Goal: Find specific page/section: Find specific page/section

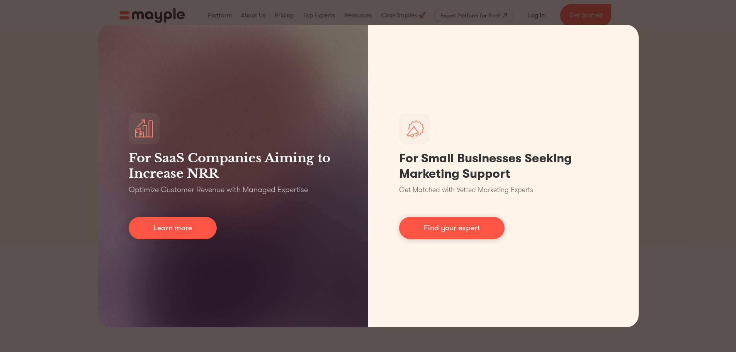
click at [668, 109] on div "For SaaS Companies Aiming to Increase NRR Optimize Customer Revenue with Manage…" at bounding box center [368, 176] width 736 height 352
click at [685, 63] on div "For SaaS Companies Aiming to Increase NRR Optimize Customer Revenue with Manage…" at bounding box center [368, 176] width 736 height 352
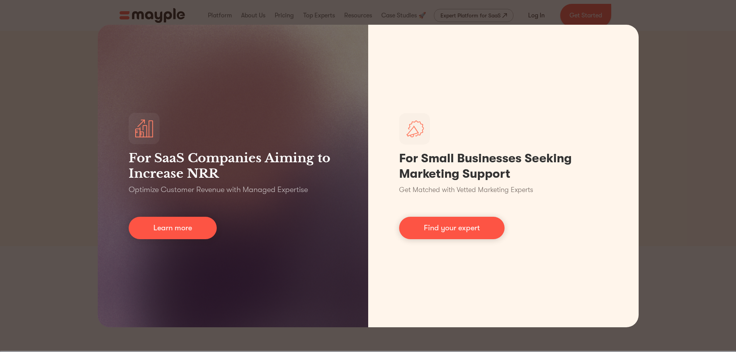
click at [702, 146] on div "For SaaS Companies Aiming to Increase NRR Optimize Customer Revenue with Manage…" at bounding box center [368, 176] width 736 height 352
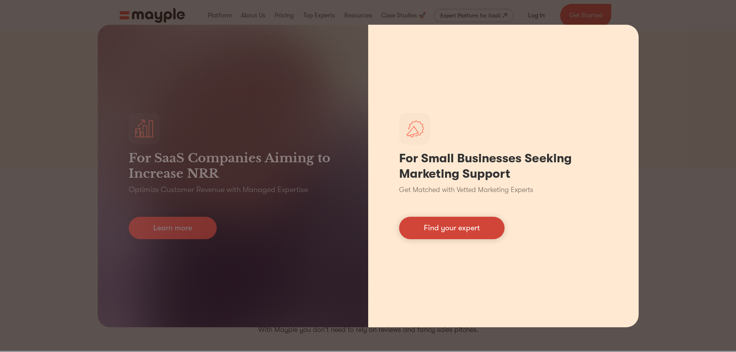
click at [472, 236] on link "Find your expert" at bounding box center [452, 228] width 106 height 22
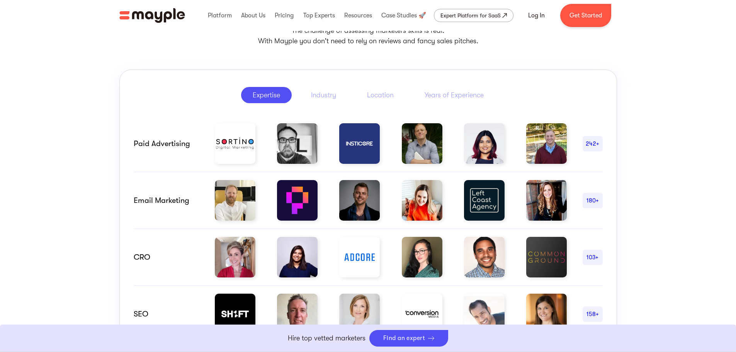
scroll to position [348, 0]
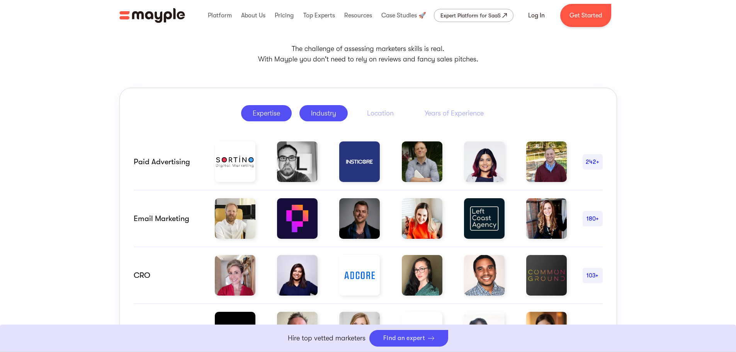
click at [330, 119] on link "Industry" at bounding box center [324, 113] width 48 height 16
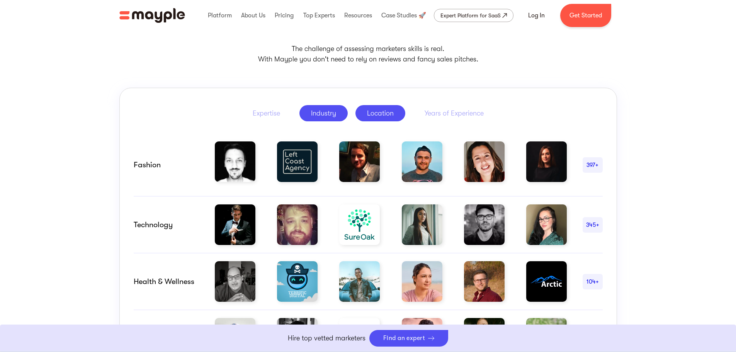
click at [374, 118] on link "Location" at bounding box center [381, 113] width 50 height 16
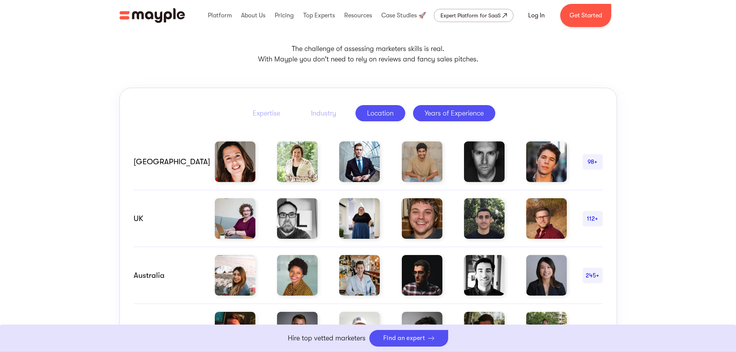
click at [442, 118] on link "Years of Experience" at bounding box center [454, 113] width 82 height 16
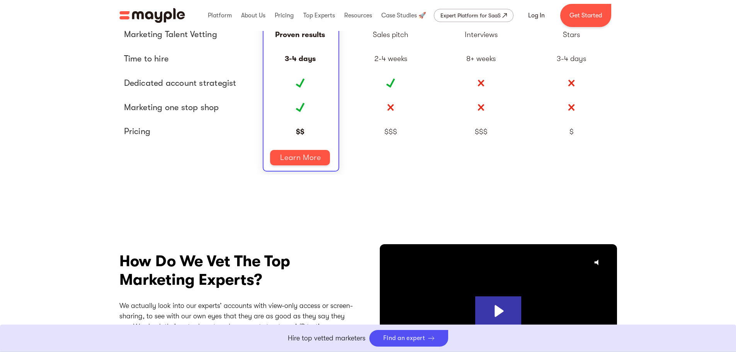
scroll to position [1933, 0]
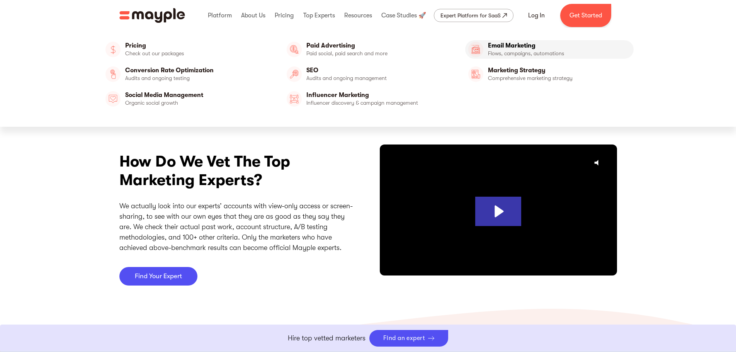
click at [507, 43] on link "Email Marketing" at bounding box center [549, 49] width 169 height 19
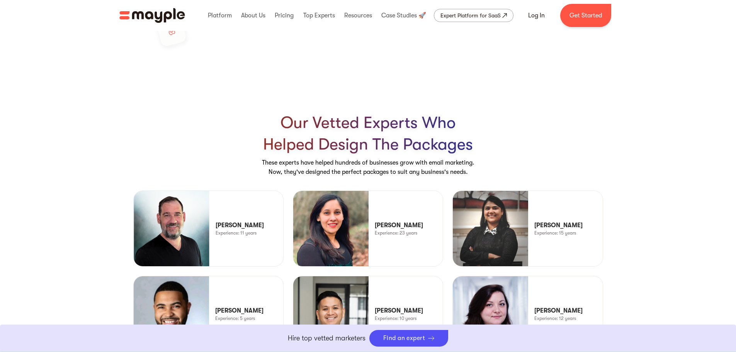
scroll to position [2049, 0]
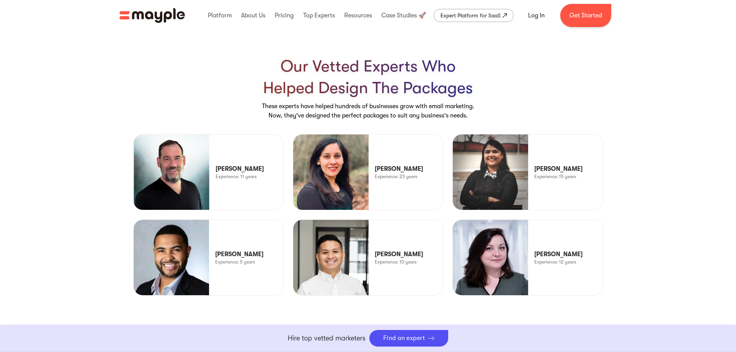
click at [547, 164] on p "[PERSON_NAME]" at bounding box center [559, 168] width 48 height 9
click at [665, 155] on section "Our vetted experts who helped design the packages These experts have helped hun…" at bounding box center [368, 175] width 736 height 333
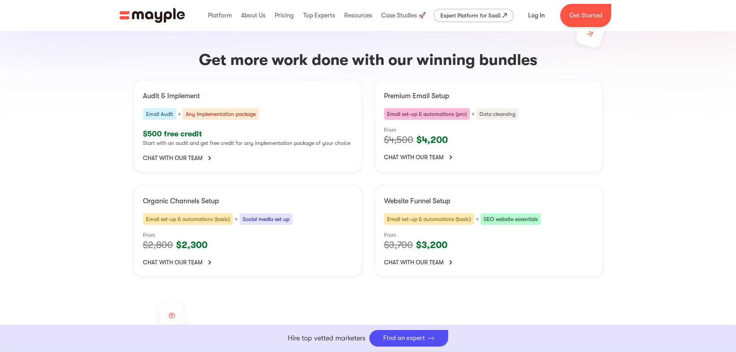
scroll to position [0, 0]
